Goal: Task Accomplishment & Management: Manage account settings

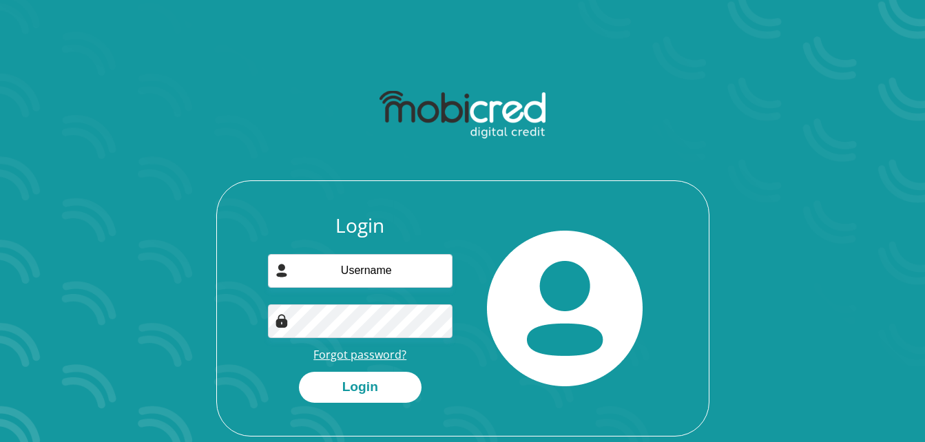
click at [393, 355] on link "Forgot password?" at bounding box center [359, 354] width 93 height 15
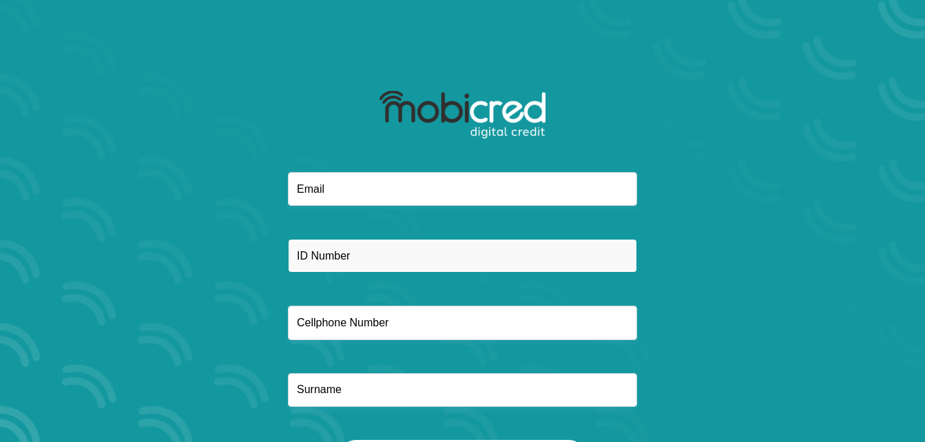
paste input "9004150218082"
type input "9004150218082"
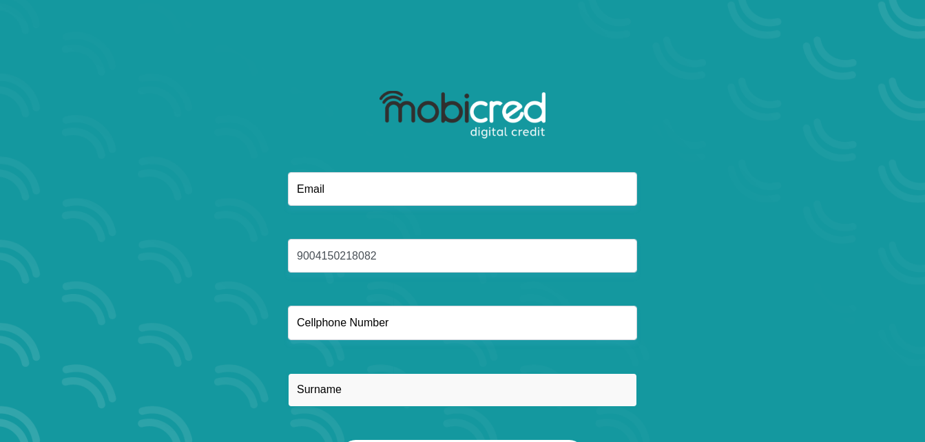
drag, startPoint x: 301, startPoint y: 317, endPoint x: 314, endPoint y: 384, distance: 68.1
paste input "Sidumo"
type input "Sidumo"
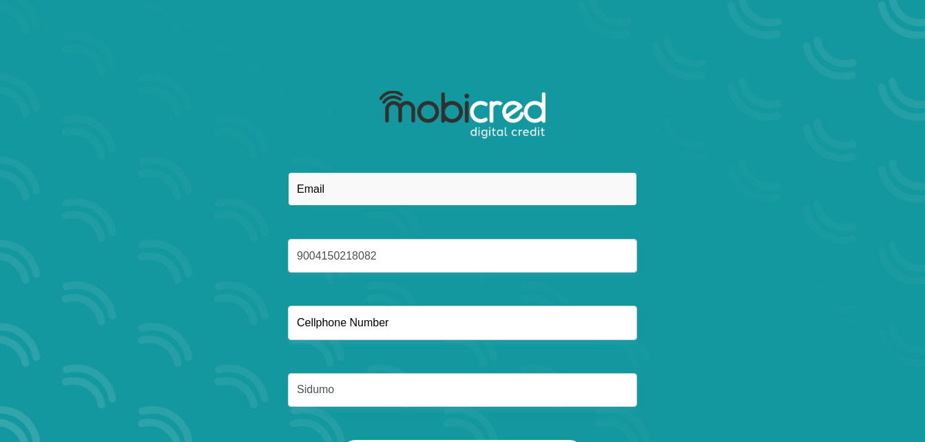
paste input "anganathimvubu@gmail.com"
type input "anganathimvubu@gmail.com"
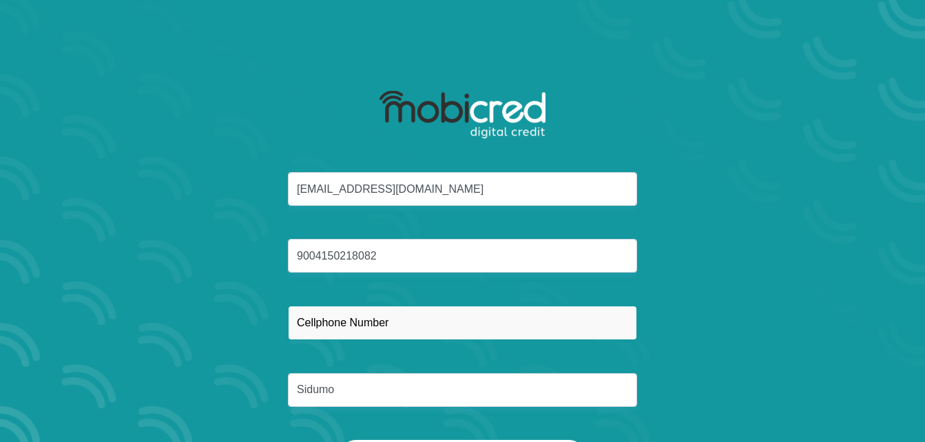
drag, startPoint x: 309, startPoint y: 395, endPoint x: 303, endPoint y: 328, distance: 67.1
click at [303, 328] on input "text" at bounding box center [462, 323] width 349 height 34
paste input "0835399161"
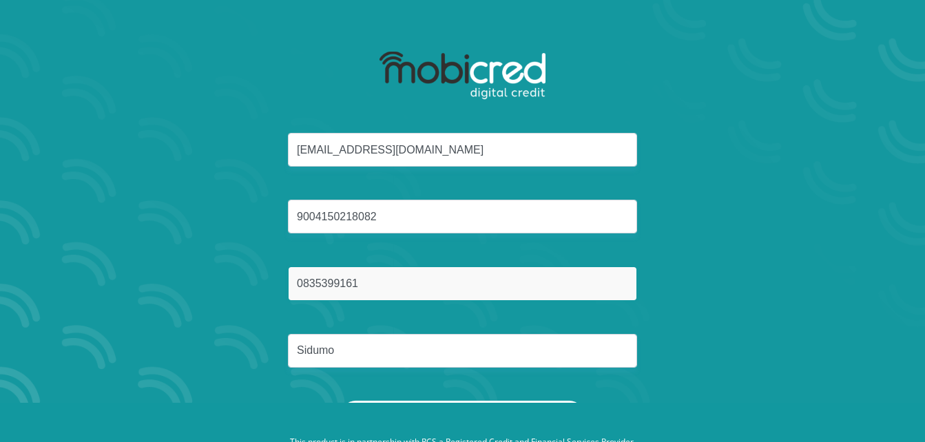
scroll to position [79, 0]
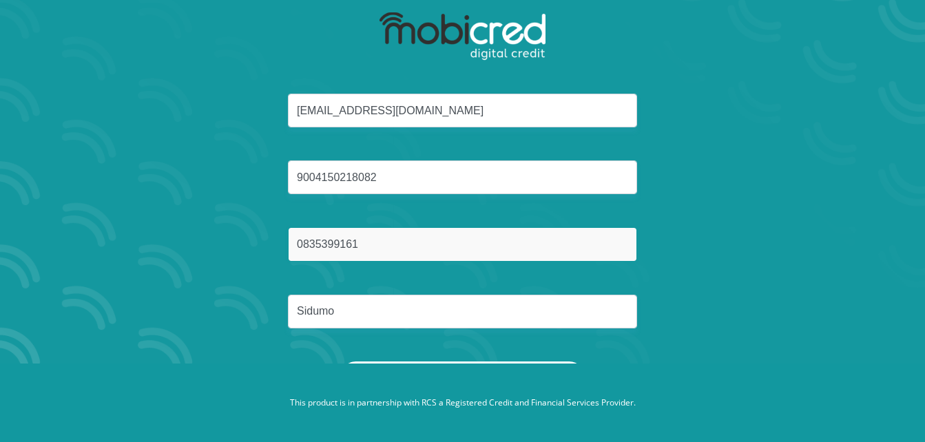
type input "0835399161"
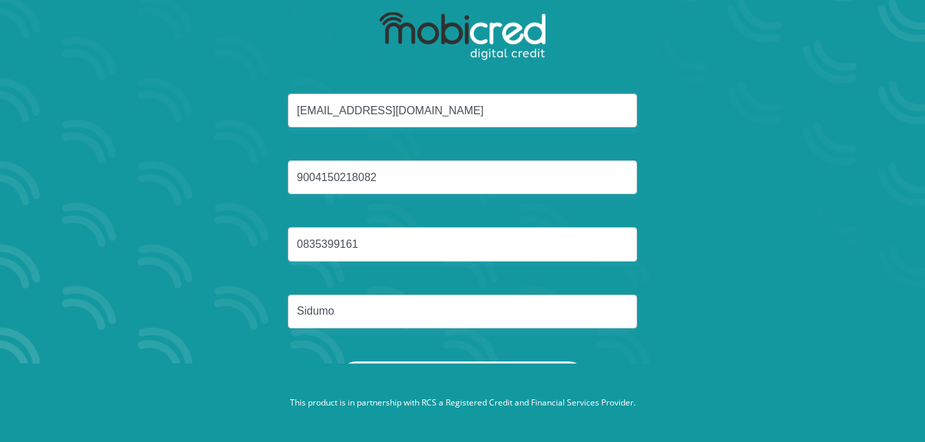
click at [381, 362] on button "Reset Password" at bounding box center [462, 377] width 244 height 31
